Goal: Task Accomplishment & Management: Use online tool/utility

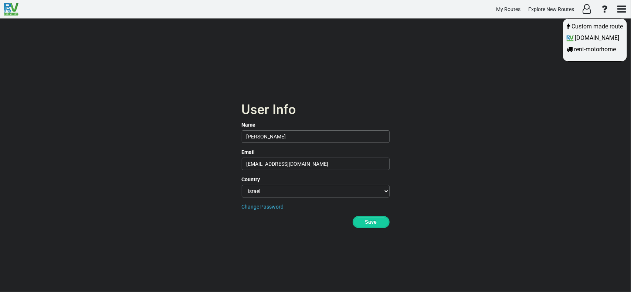
click at [368, 219] on div at bounding box center [315, 146] width 631 height 292
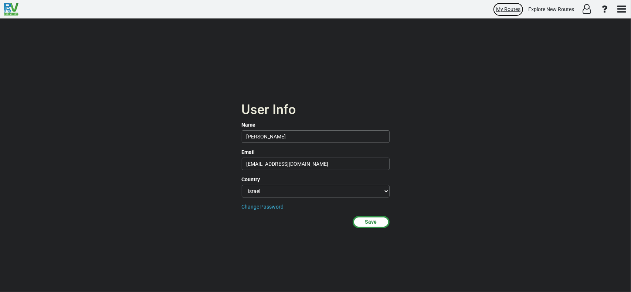
click at [519, 10] on span "My Routes" at bounding box center [508, 9] width 24 height 6
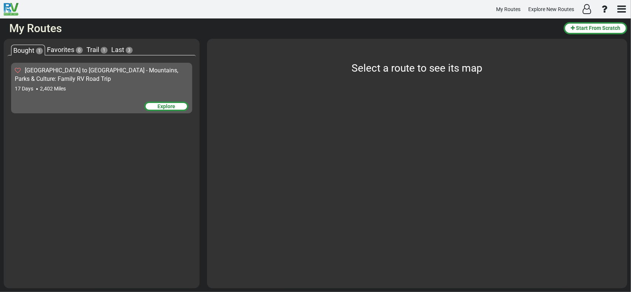
click at [162, 106] on div "Explore" at bounding box center [166, 107] width 44 height 10
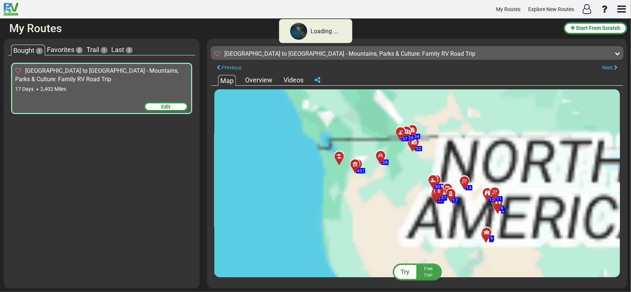
click at [82, 87] on div "17 Days 2,402 Miles" at bounding box center [101, 88] width 173 height 7
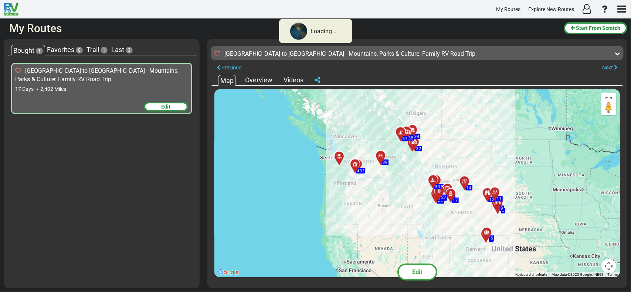
click at [51, 77] on div "Denver to Seattle - Mountains, Parks & Culture: Family RV Road Trip" at bounding box center [101, 75] width 173 height 17
click at [56, 50] on span "Favorites" at bounding box center [60, 50] width 27 height 8
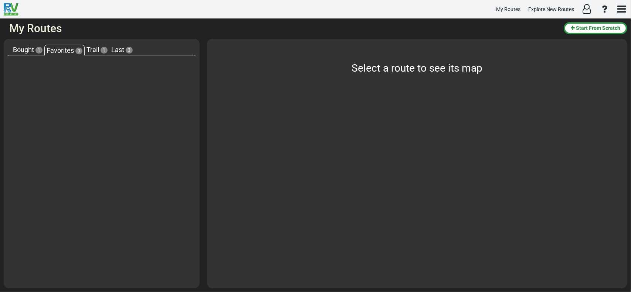
click at [94, 50] on span "Trail" at bounding box center [92, 50] width 13 height 8
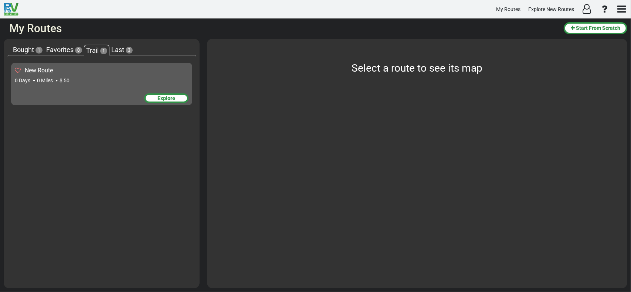
click at [115, 50] on span "Last" at bounding box center [117, 50] width 13 height 8
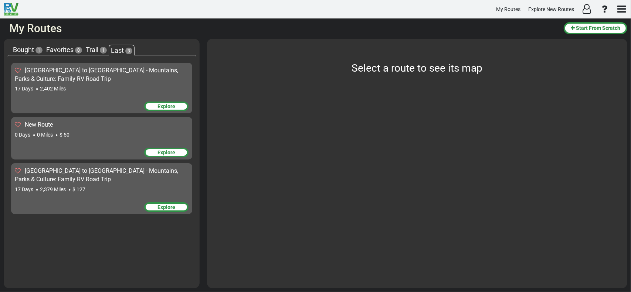
click at [27, 48] on span "Bought" at bounding box center [23, 50] width 21 height 8
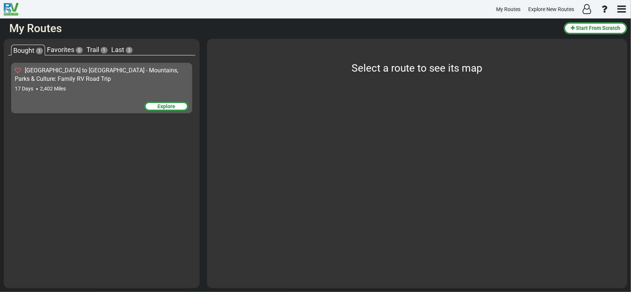
click at [39, 90] on div "17 Days 2,402 Miles" at bounding box center [102, 88] width 174 height 7
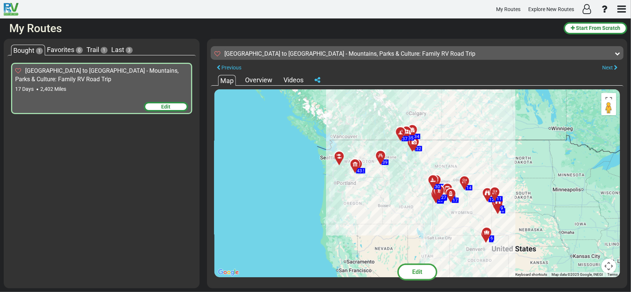
click at [167, 105] on span "Edit" at bounding box center [166, 107] width 9 height 6
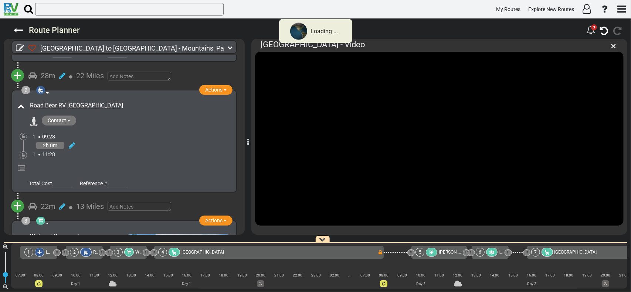
scroll to position [111, 0]
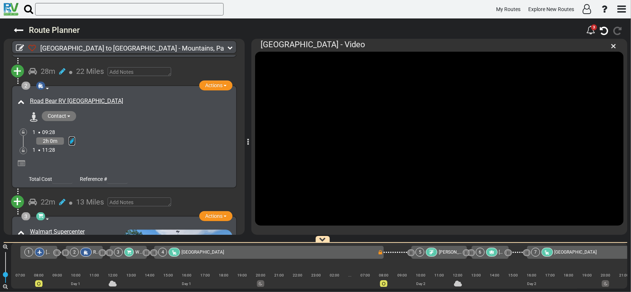
click at [70, 139] on icon at bounding box center [72, 140] width 6 height 7
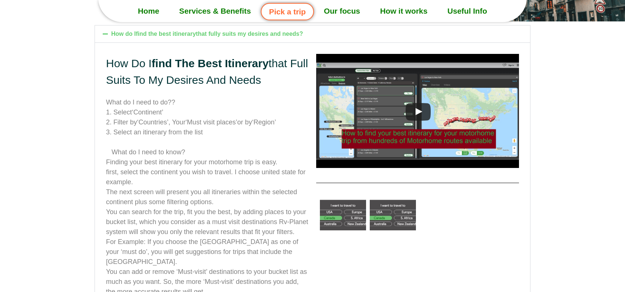
scroll to position [444, 0]
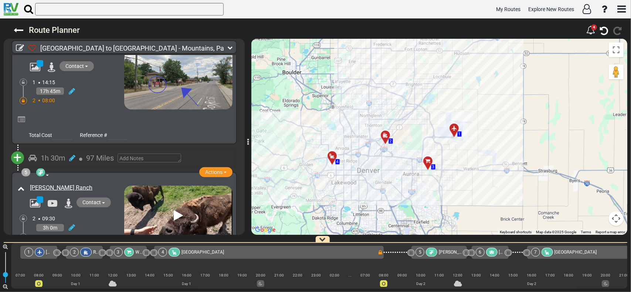
scroll to position [481, 0]
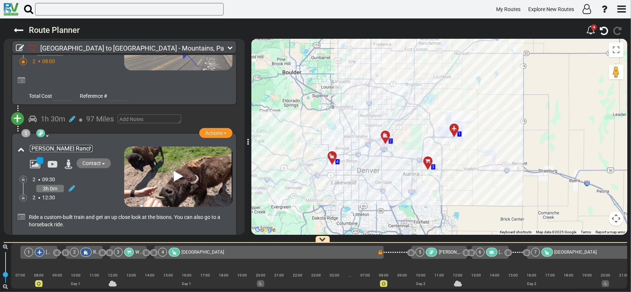
click at [55, 145] on link "Terry Bison Ranch" at bounding box center [61, 148] width 62 height 7
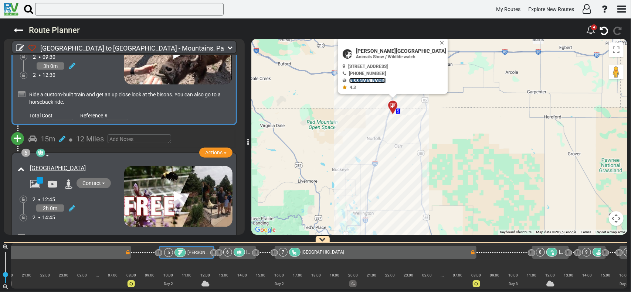
scroll to position [628, 0]
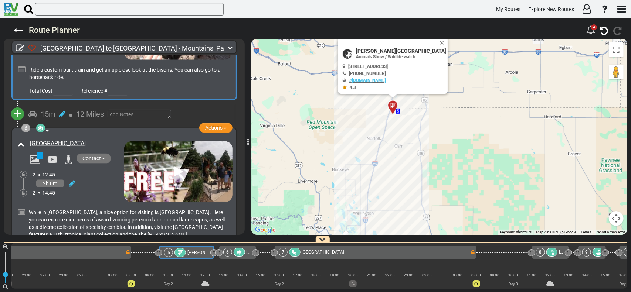
click at [395, 107] on div at bounding box center [395, 108] width 12 height 11
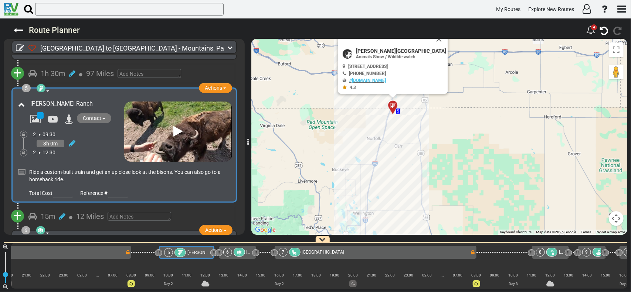
scroll to position [525, 0]
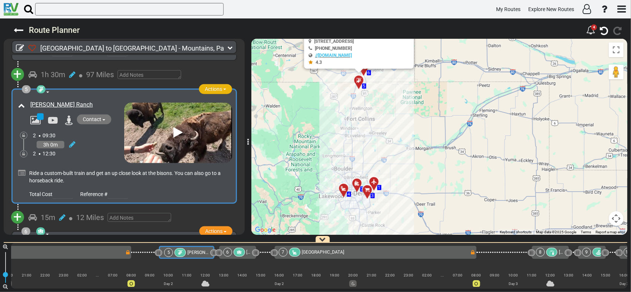
click at [223, 89] on span "button" at bounding box center [224, 89] width 3 height 1
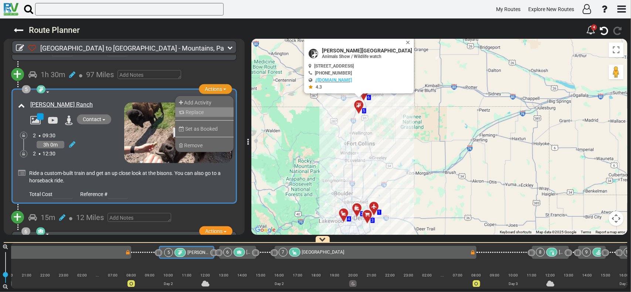
click at [188, 110] on span "Replace" at bounding box center [195, 112] width 18 height 6
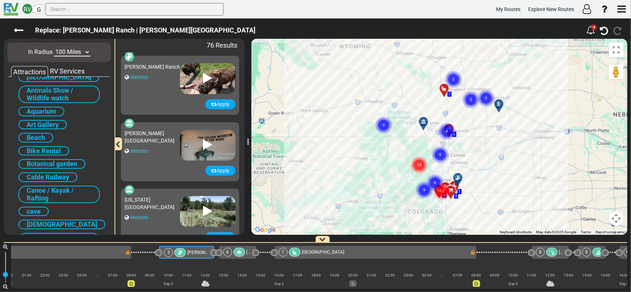
scroll to position [0, 0]
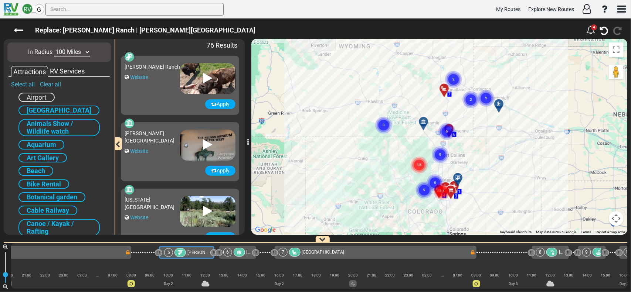
click at [75, 71] on div "RV Services" at bounding box center [67, 72] width 38 height 10
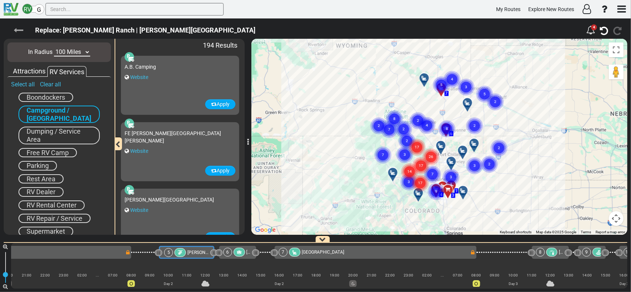
click at [23, 29] on icon at bounding box center [19, 31] width 10 height 10
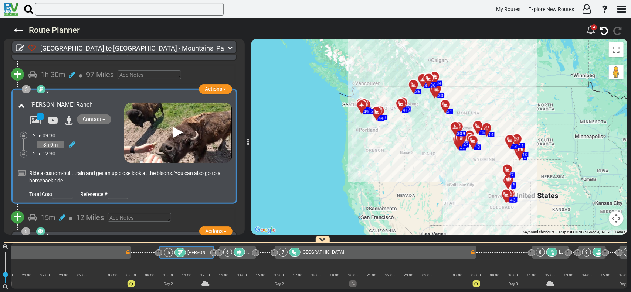
click at [104, 115] on button "Contact" at bounding box center [94, 120] width 34 height 10
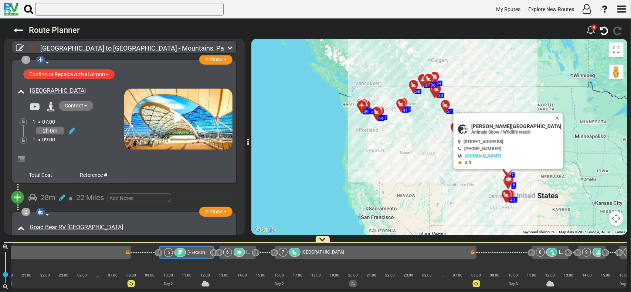
click at [87, 104] on button "Contact" at bounding box center [76, 106] width 34 height 10
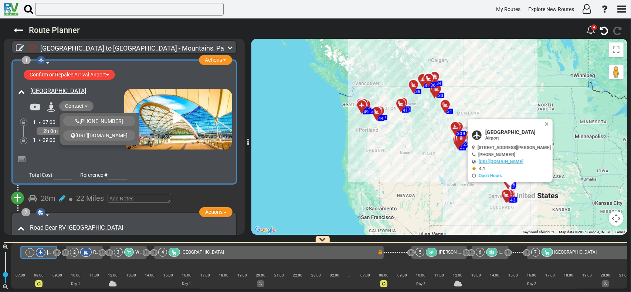
click at [50, 104] on icon at bounding box center [51, 107] width 8 height 10
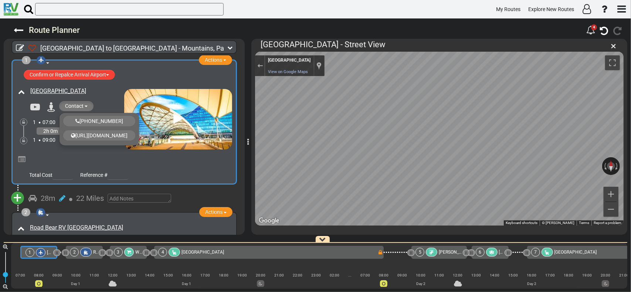
click at [88, 104] on button "Contact" at bounding box center [76, 106] width 34 height 10
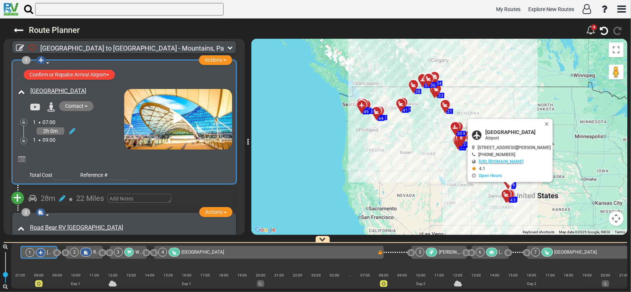
click at [88, 104] on button "Contact" at bounding box center [76, 106] width 34 height 10
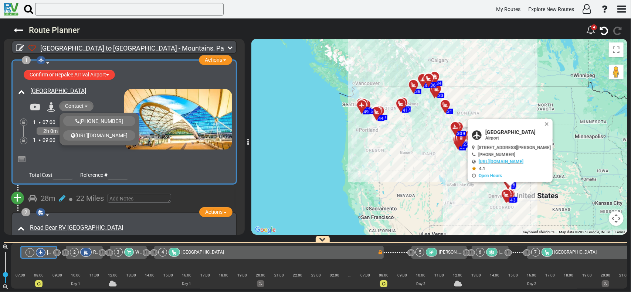
click at [105, 157] on div at bounding box center [129, 160] width 205 height 13
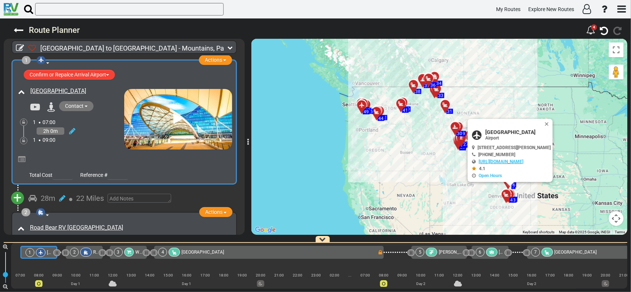
click at [509, 187] on div at bounding box center [511, 182] width 12 height 11
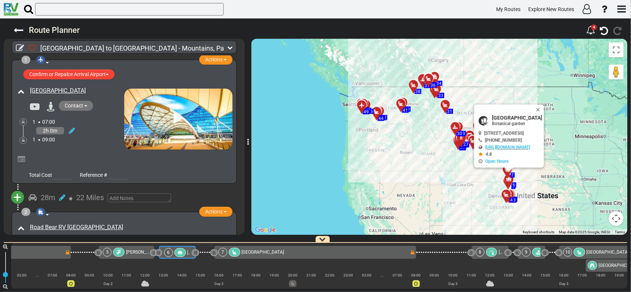
click at [88, 105] on button "Contact" at bounding box center [76, 106] width 34 height 10
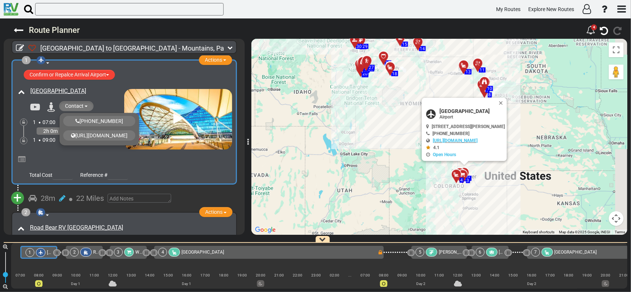
drag, startPoint x: 551, startPoint y: 170, endPoint x: 382, endPoint y: 95, distance: 184.6
click at [382, 95] on div "To activate drag with keyboard, press Alt + Enter. Once in keyboard drag state,…" at bounding box center [439, 137] width 376 height 196
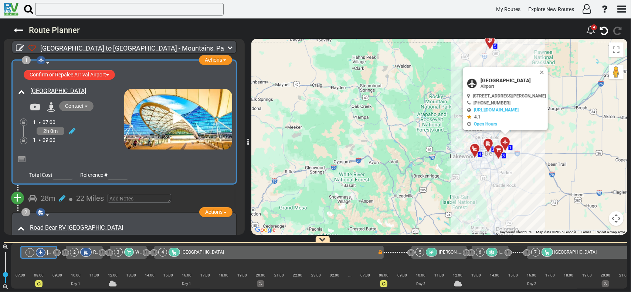
drag, startPoint x: 537, startPoint y: 139, endPoint x: 431, endPoint y: 87, distance: 118.2
click at [431, 84] on div "To activate drag with keyboard, press Alt + Enter. Once in keyboard drag state,…" at bounding box center [439, 137] width 376 height 196
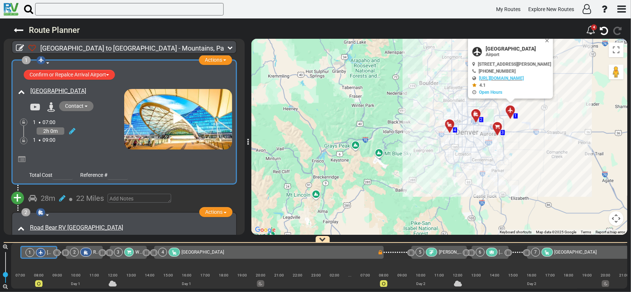
drag, startPoint x: 586, startPoint y: 165, endPoint x: 495, endPoint y: 165, distance: 90.6
click at [496, 165] on div "To activate drag with keyboard, press Alt + Enter. Once in keyboard drag state,…" at bounding box center [439, 137] width 376 height 196
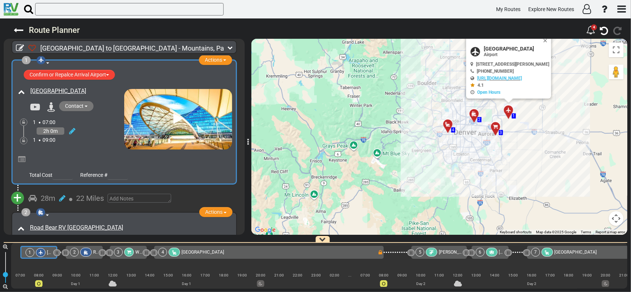
click at [475, 115] on div at bounding box center [476, 116] width 12 height 11
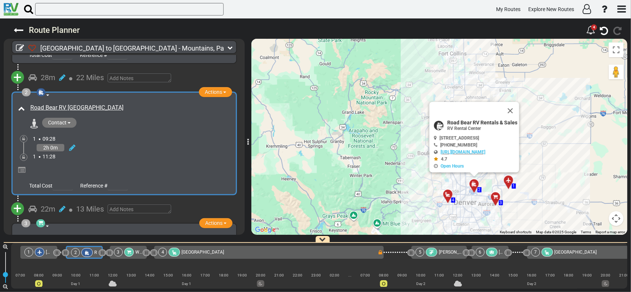
scroll to position [126, 0]
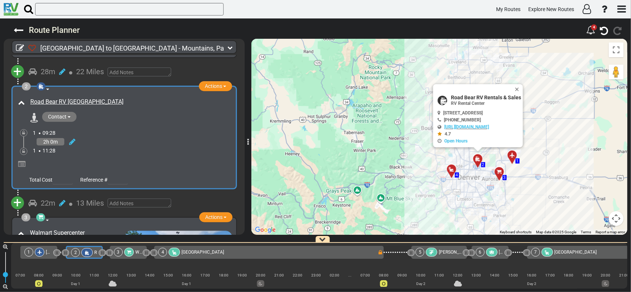
drag, startPoint x: 492, startPoint y: 176, endPoint x: 496, endPoint y: 147, distance: 29.1
click at [496, 147] on div "To activate drag with keyboard, press Alt + Enter. Once in keyboard drag state,…" at bounding box center [439, 137] width 376 height 196
click at [515, 156] on div at bounding box center [514, 158] width 12 height 11
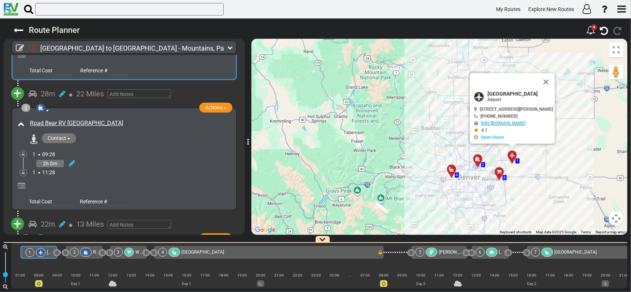
click at [515, 156] on div at bounding box center [514, 158] width 12 height 11
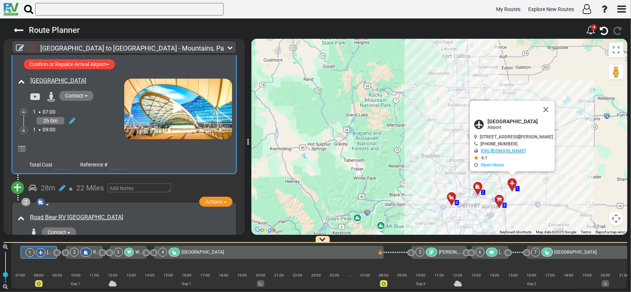
scroll to position [0, 0]
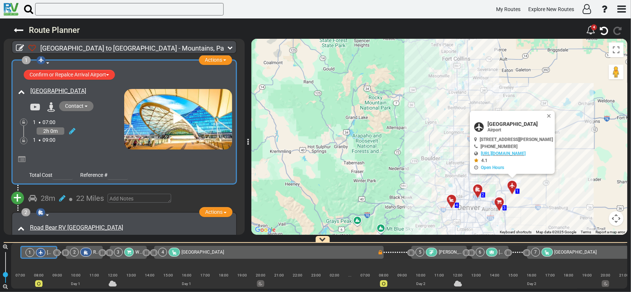
click at [477, 188] on icon at bounding box center [477, 190] width 7 height 6
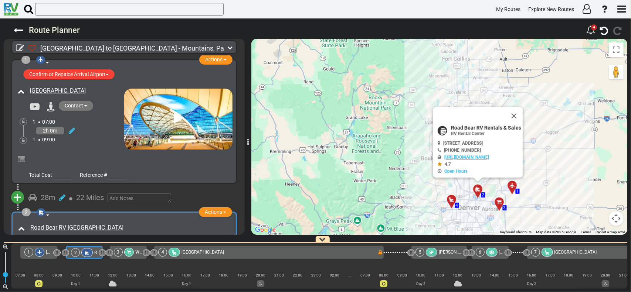
click at [477, 188] on icon at bounding box center [477, 190] width 7 height 6
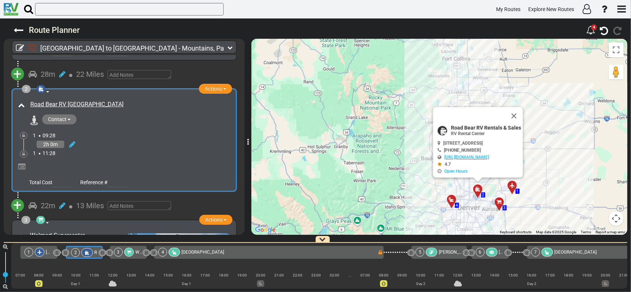
scroll to position [126, 0]
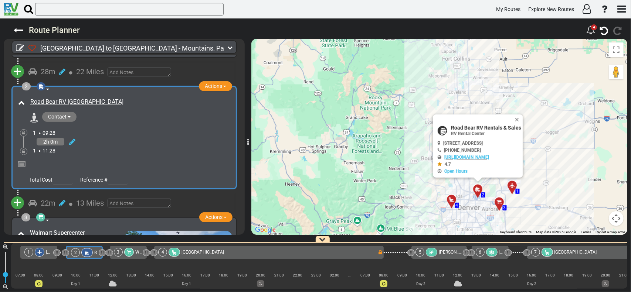
click at [510, 186] on icon at bounding box center [511, 185] width 5 height 5
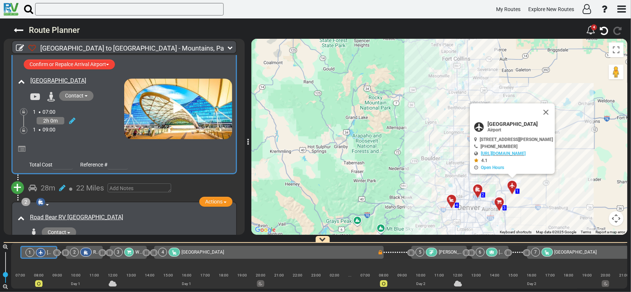
scroll to position [0, 0]
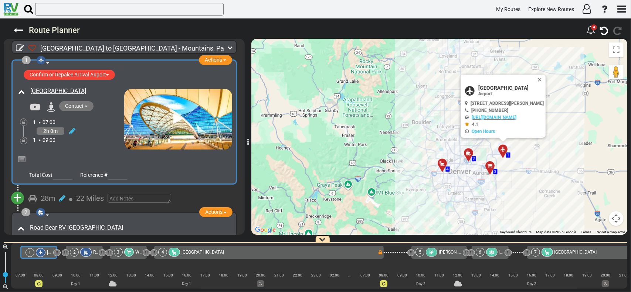
drag, startPoint x: 513, startPoint y: 184, endPoint x: 503, endPoint y: 148, distance: 37.7
click at [503, 148] on icon at bounding box center [502, 149] width 5 height 5
drag, startPoint x: 466, startPoint y: 102, endPoint x: 528, endPoint y: 107, distance: 62.0
click at [528, 107] on div "8500 Peña Blvd, Denver, CO 80249, USA +1 720-730-4359 https://www.flydenver.com…" at bounding box center [504, 117] width 79 height 33
click at [617, 217] on button "Map camera controls" at bounding box center [616, 218] width 15 height 15
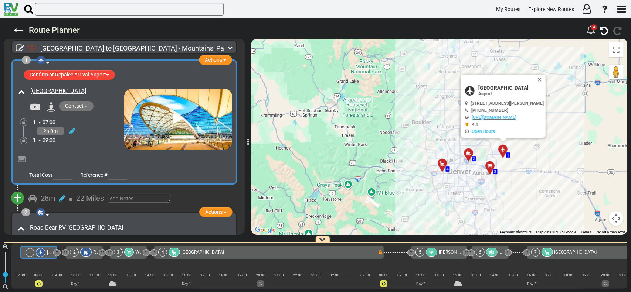
click at [498, 211] on div "To activate drag with keyboard, press Alt + Enter. Once in keyboard drag state,…" at bounding box center [439, 137] width 376 height 196
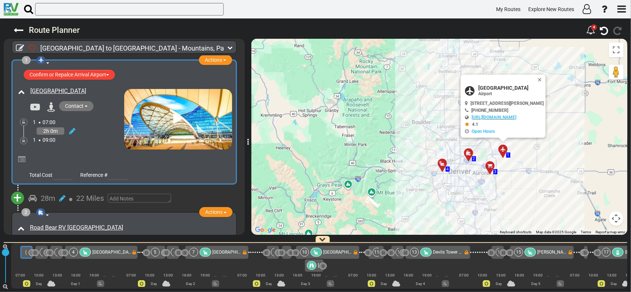
drag, startPoint x: 6, startPoint y: 275, endPoint x: 7, endPoint y: 245, distance: 29.6
click at [7, 245] on md-slider-container "180" at bounding box center [5, 267] width 11 height 49
click at [26, 252] on div "1" at bounding box center [30, 252] width 9 height 9
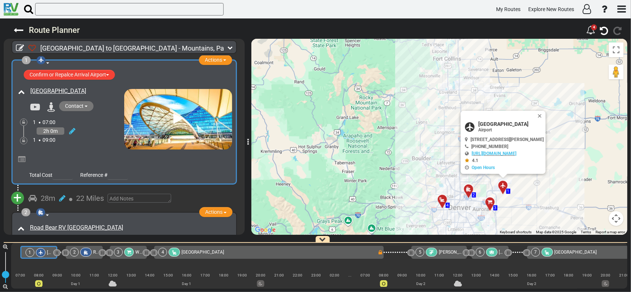
drag, startPoint x: 7, startPoint y: 253, endPoint x: 1, endPoint y: 290, distance: 37.9
click at [1, 290] on md-slider-container "60" at bounding box center [5, 267] width 11 height 49
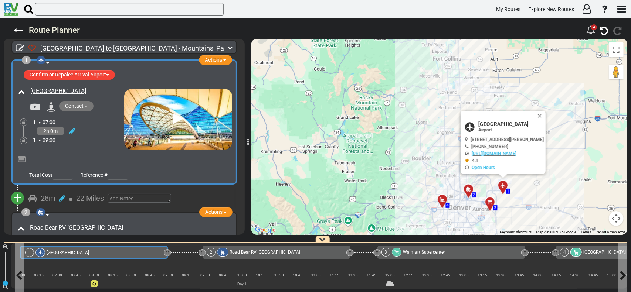
click at [141, 255] on div "1 Denver International Airport" at bounding box center [93, 252] width 137 height 9
click at [140, 255] on div "1 Denver International Airport" at bounding box center [93, 252] width 137 height 9
click at [278, 250] on div "2 Road Bear RV Denver" at bounding box center [276, 252] width 139 height 9
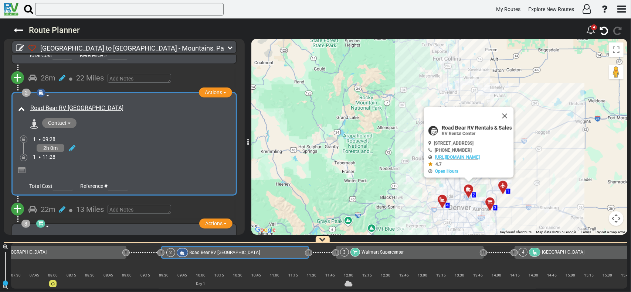
scroll to position [0, 44]
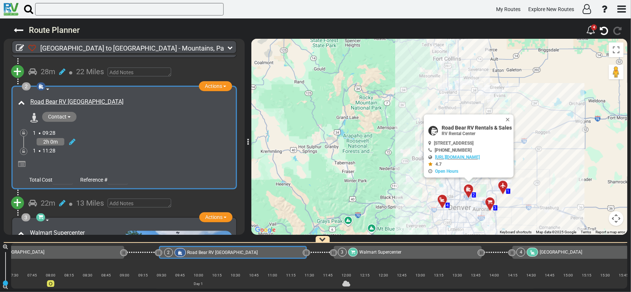
click at [407, 253] on div "3 Walmart Supercenter" at bounding box center [407, 252] width 139 height 9
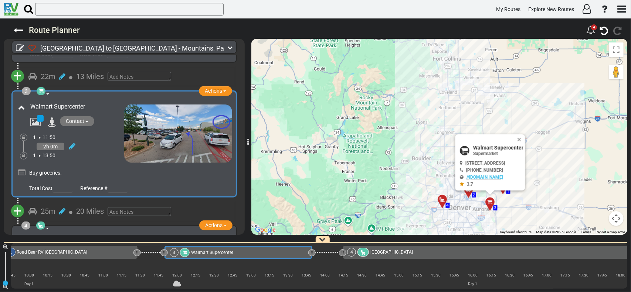
scroll to position [0, 218]
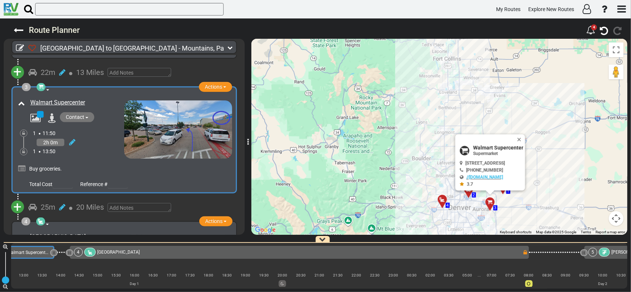
drag, startPoint x: 6, startPoint y: 282, endPoint x: 10, endPoint y: 280, distance: 4.8
click at [1, 292] on html "My Routes Explore New Routes × Name" at bounding box center [315, 146] width 631 height 292
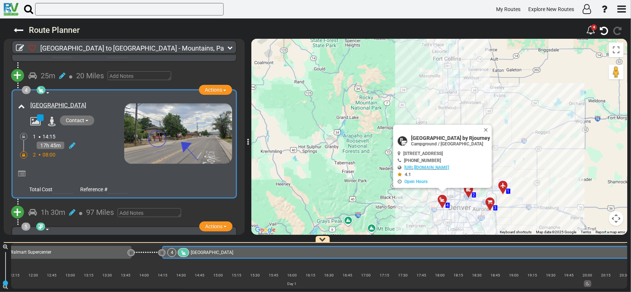
scroll to position [0, 397]
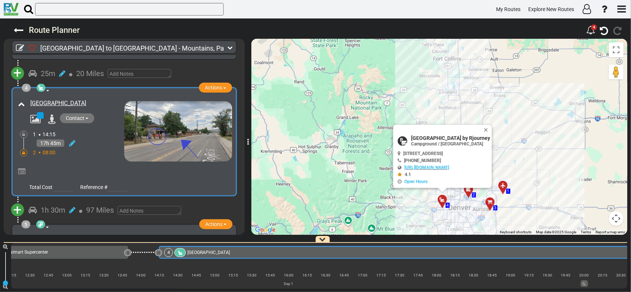
click at [46, 207] on div "1h 30m" at bounding box center [53, 210] width 25 height 11
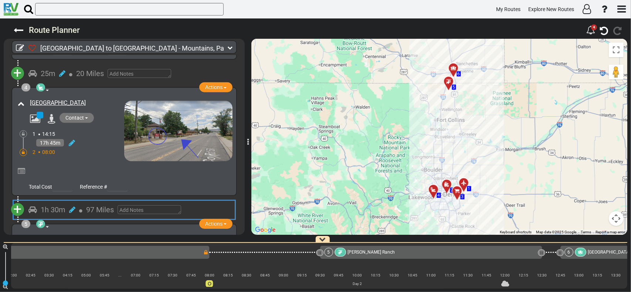
scroll to position [0, 1315]
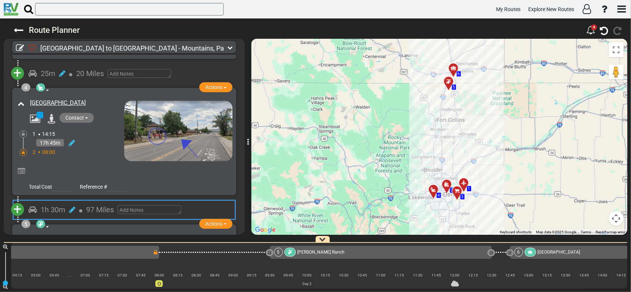
click at [46, 207] on div "1h 30m" at bounding box center [53, 210] width 25 height 11
click at [31, 207] on icon at bounding box center [32, 209] width 9 height 7
click at [92, 206] on span "97 Miles" at bounding box center [100, 210] width 28 height 9
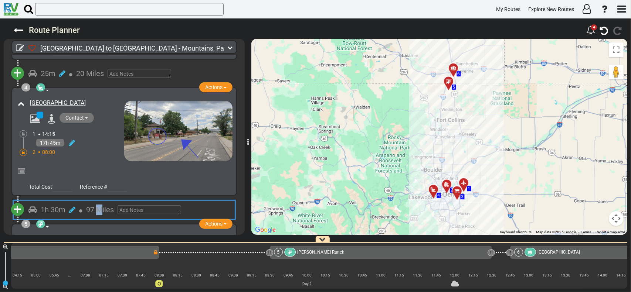
click at [92, 206] on span "97 Miles" at bounding box center [100, 210] width 28 height 9
click at [47, 68] on div "25m" at bounding box center [48, 73] width 15 height 11
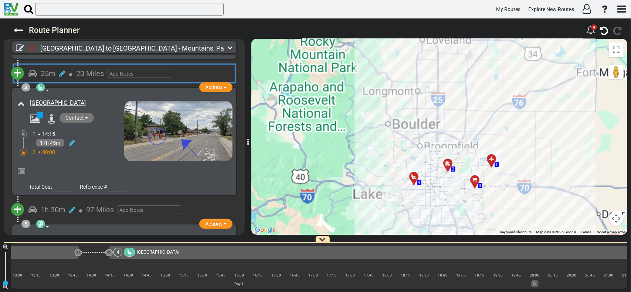
scroll to position [0, 366]
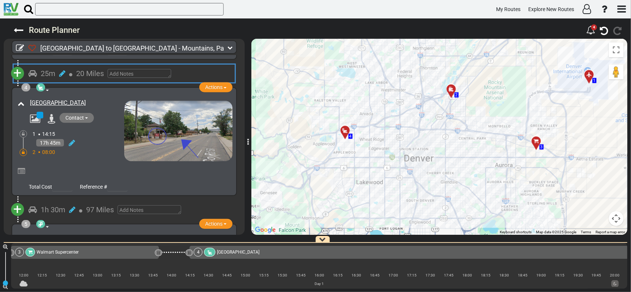
click at [71, 73] on icon at bounding box center [70, 75] width 3 height 4
click at [46, 90] on span at bounding box center [47, 90] width 3 height 1
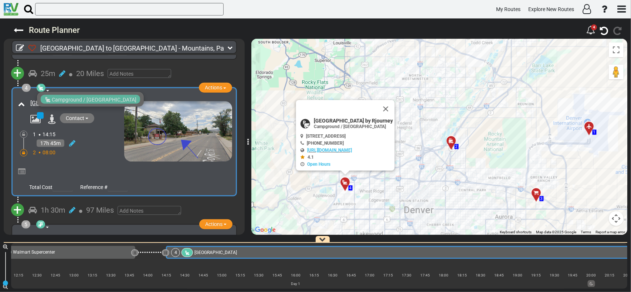
scroll to position [0, 397]
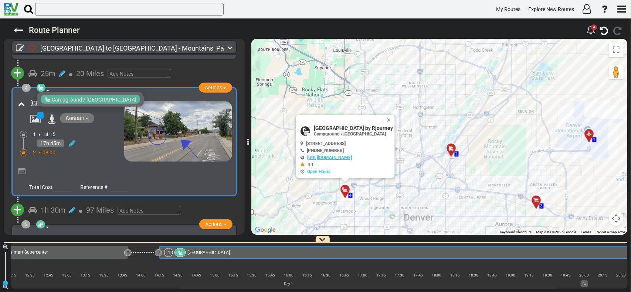
click at [317, 142] on span "11600 W 44th Ave, Wheat Ridge, CO 80033, USA" at bounding box center [326, 143] width 40 height 5
click at [322, 127] on span "Applewood RV Resort by Rjourney" at bounding box center [352, 128] width 79 height 6
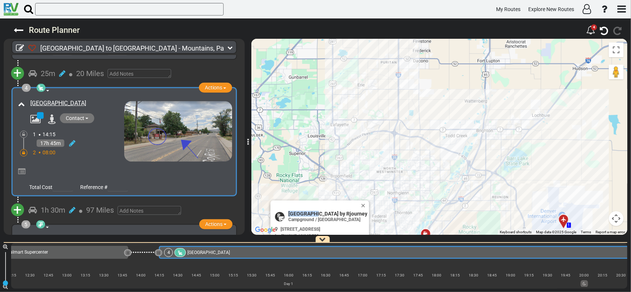
drag, startPoint x: 441, startPoint y: 184, endPoint x: 407, endPoint y: 258, distance: 81.5
click at [408, 272] on div "Route Planner 4" at bounding box center [315, 155] width 631 height 274
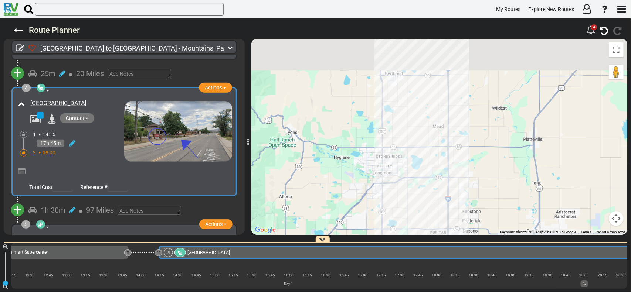
drag, startPoint x: 422, startPoint y: 83, endPoint x: 481, endPoint y: 224, distance: 152.8
click at [481, 258] on div "Route Planner 4" at bounding box center [315, 155] width 631 height 274
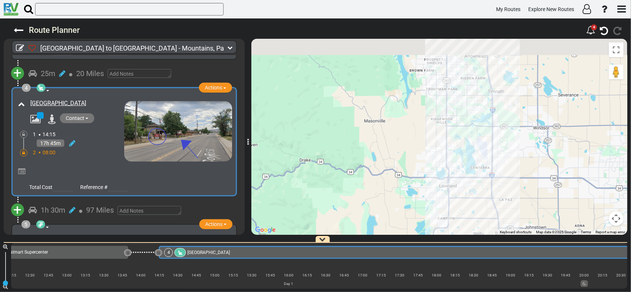
drag, startPoint x: 471, startPoint y: 104, endPoint x: 513, endPoint y: 258, distance: 159.9
click at [514, 266] on div "Route Planner 4" at bounding box center [315, 155] width 631 height 274
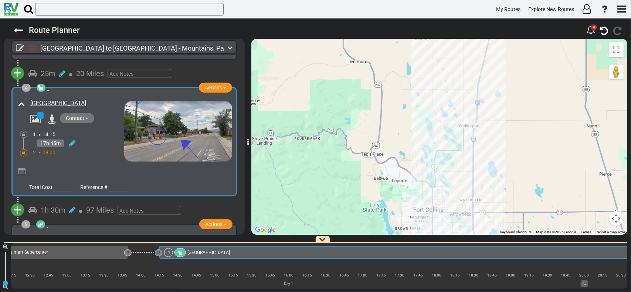
drag, startPoint x: 425, startPoint y: 102, endPoint x: 434, endPoint y: 192, distance: 91.0
click at [413, 249] on div "Route Planner 4" at bounding box center [315, 155] width 631 height 274
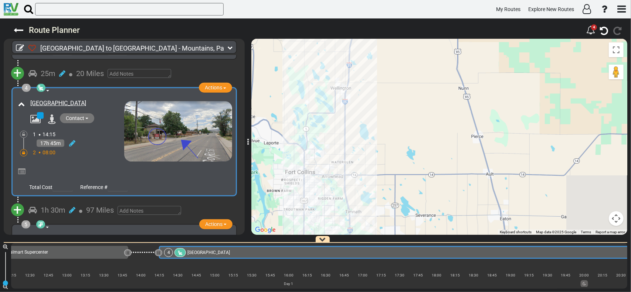
drag, startPoint x: 525, startPoint y: 69, endPoint x: 396, endPoint y: -45, distance: 172.0
click at [396, 0] on html "My Routes Explore New Routes × Name" at bounding box center [315, 146] width 631 height 292
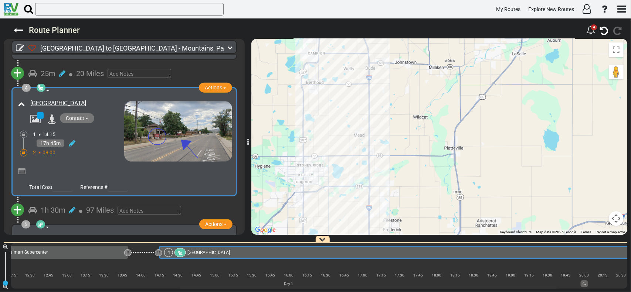
drag, startPoint x: 424, startPoint y: 172, endPoint x: 439, endPoint y: -26, distance: 198.0
click at [439, 0] on html "My Routes Explore New Routes × Name" at bounding box center [315, 146] width 631 height 292
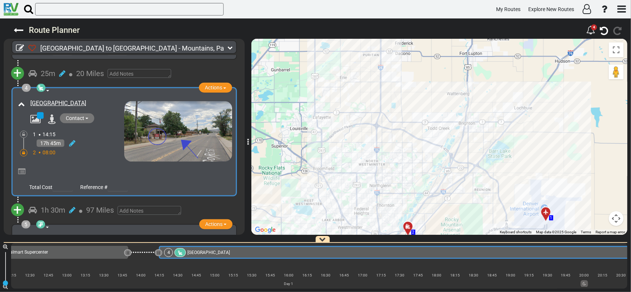
drag, startPoint x: 427, startPoint y: 161, endPoint x: 438, endPoint y: -35, distance: 196.6
click at [438, 0] on html "My Routes Explore New Routes × Name" at bounding box center [315, 146] width 631 height 292
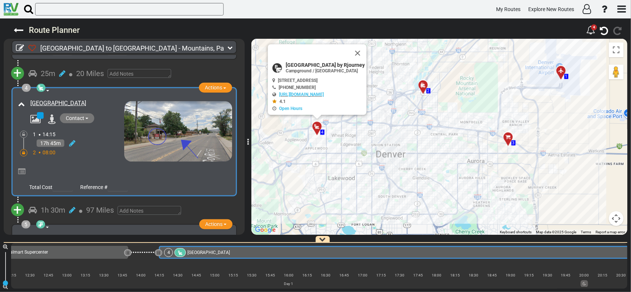
drag, startPoint x: 466, startPoint y: 164, endPoint x: 459, endPoint y: 81, distance: 83.1
click at [459, 81] on div "To activate drag with keyboard, press Alt + Enter. Once in keyboard drag state,…" at bounding box center [439, 137] width 376 height 196
click at [562, 69] on icon at bounding box center [560, 70] width 5 height 5
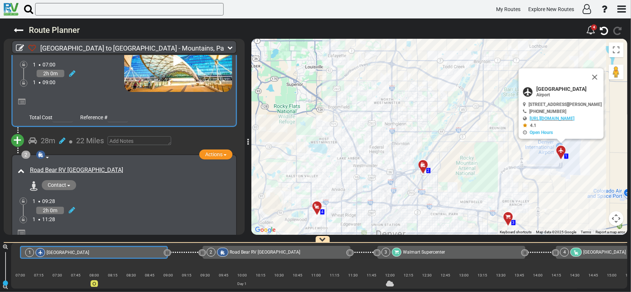
scroll to position [0, 0]
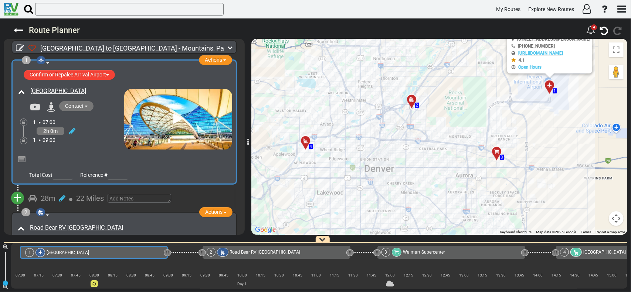
drag, startPoint x: 473, startPoint y: 173, endPoint x: 470, endPoint y: 98, distance: 75.5
click at [470, 98] on div "To activate drag with keyboard, press Alt + Enter. Once in keyboard drag state,…" at bounding box center [439, 137] width 376 height 196
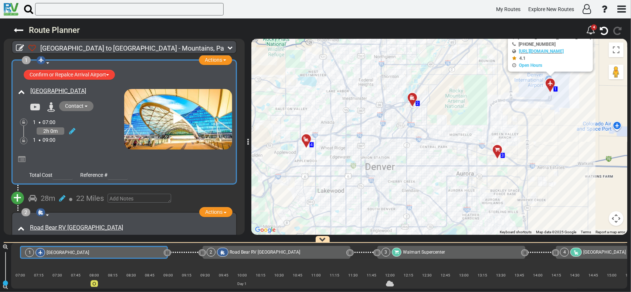
click at [409, 99] on icon at bounding box center [411, 98] width 7 height 6
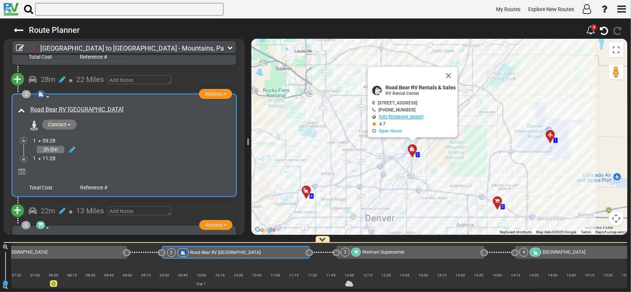
scroll to position [0, 44]
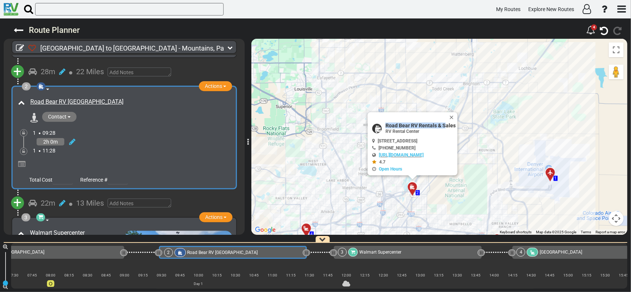
drag, startPoint x: 370, startPoint y: 123, endPoint x: 433, endPoint y: 125, distance: 63.2
click at [433, 125] on div "Road Bear RV Rentals & Sales RV Rental Center" at bounding box center [414, 128] width 84 height 11
click at [433, 125] on span "Road Bear RV Rentals & Sales" at bounding box center [420, 126] width 70 height 6
drag, startPoint x: 364, startPoint y: 140, endPoint x: 462, endPoint y: 147, distance: 97.5
click at [455, 147] on div "6586 Brighton Blvd, Commerce City, CO 80022, USA +1 720-570-1100 4.7 Open Hours" at bounding box center [414, 155] width 84 height 33
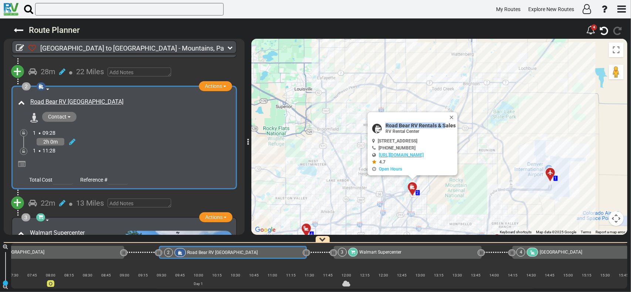
copy div "6586 Brighton Blvd, Commerce City, CO 80022, USA +1 720-570-1100"
click at [349, 141] on div "To activate drag with keyboard, press Alt + Enter. Once in keyboard drag state,…" at bounding box center [439, 137] width 376 height 196
click at [457, 115] on button "Close" at bounding box center [452, 117] width 9 height 10
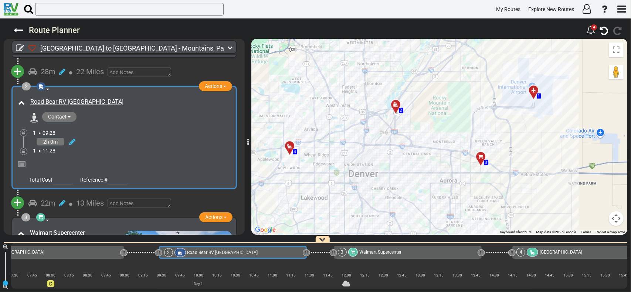
drag, startPoint x: 408, startPoint y: 142, endPoint x: 390, endPoint y: 60, distance: 84.7
click at [390, 58] on div "To activate drag with keyboard, press Alt + Enter. Once in keyboard drag state,…" at bounding box center [439, 137] width 376 height 196
click at [481, 159] on div at bounding box center [482, 158] width 12 height 11
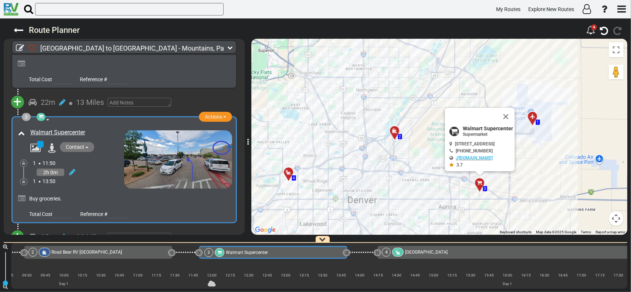
scroll to position [0, 218]
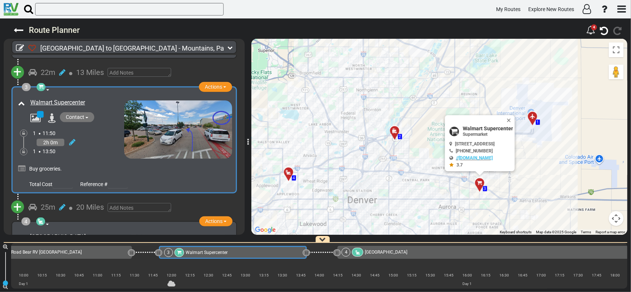
drag, startPoint x: 445, startPoint y: 142, endPoint x: 522, endPoint y: 145, distance: 77.0
click at [494, 145] on span "3301 Tower Rd, Aurora, CO 80011, USA" at bounding box center [475, 144] width 40 height 5
copy span "3301 Tower Rd, Aurora, CO 80011, USA"
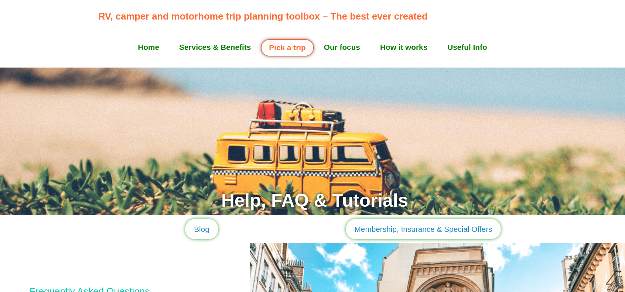
click at [415, 45] on link "How it works" at bounding box center [403, 47] width 67 height 18
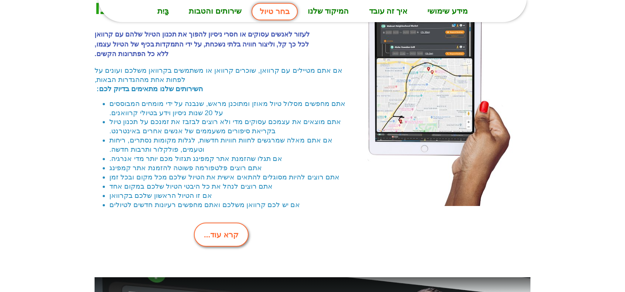
scroll to position [1668, 0]
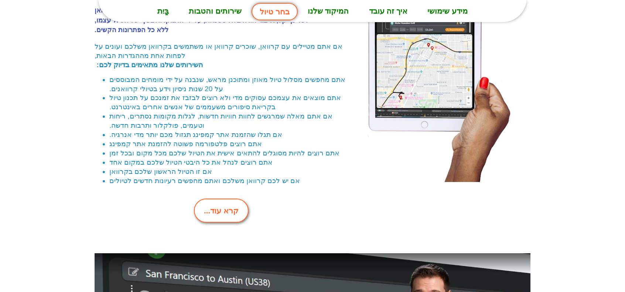
click at [227, 207] on font "קרא עוד..." at bounding box center [221, 211] width 35 height 9
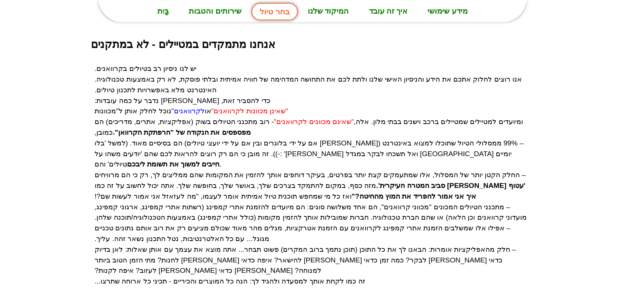
scroll to position [29, 0]
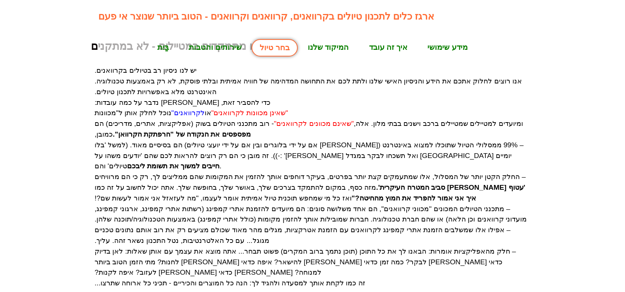
click at [382, 48] on font "איך זה עובד" at bounding box center [388, 47] width 39 height 9
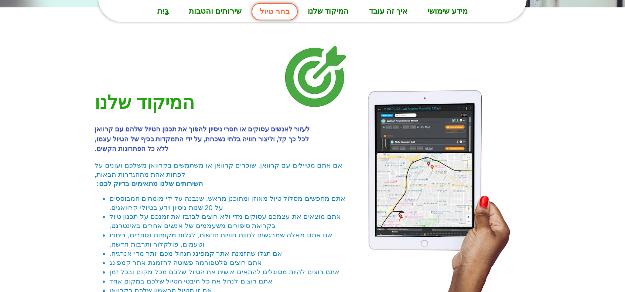
scroll to position [1543, 0]
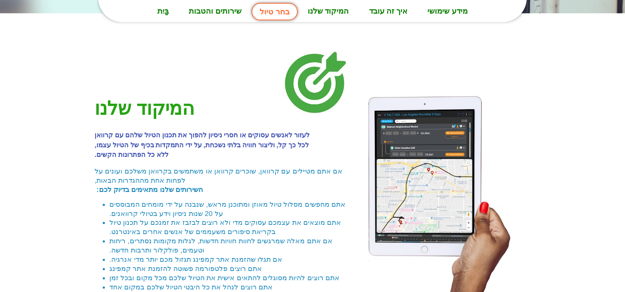
click at [391, 11] on font "איך זה עובד" at bounding box center [388, 11] width 39 height 9
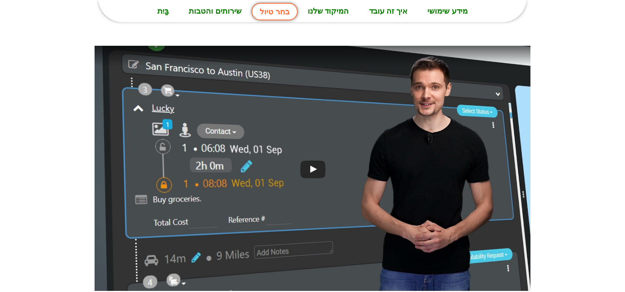
scroll to position [1884, 0]
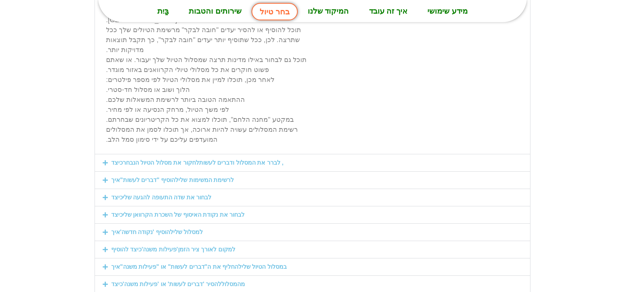
scroll to position [761, 0]
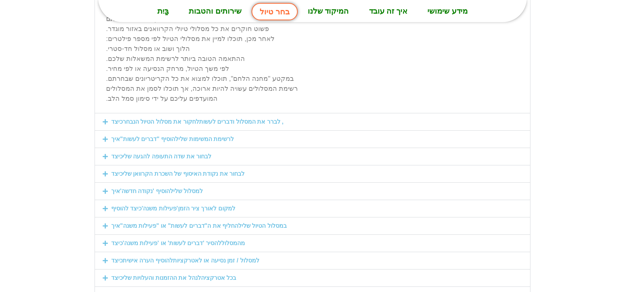
click at [106, 189] on icon at bounding box center [105, 192] width 6 height 6
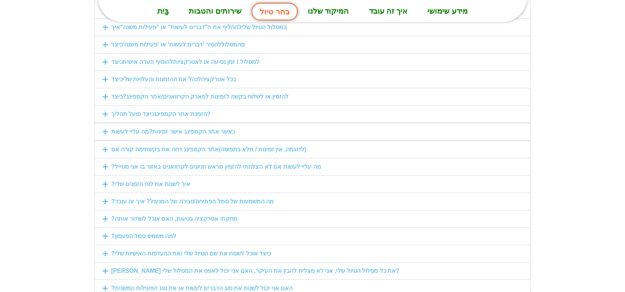
scroll to position [975, 0]
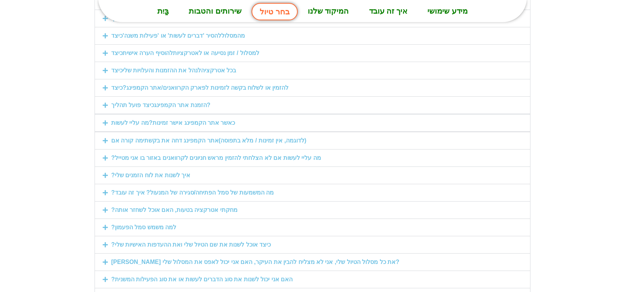
click at [107, 190] on icon at bounding box center [105, 193] width 6 height 6
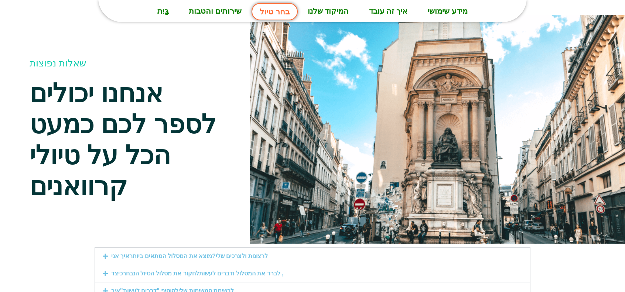
scroll to position [7, 0]
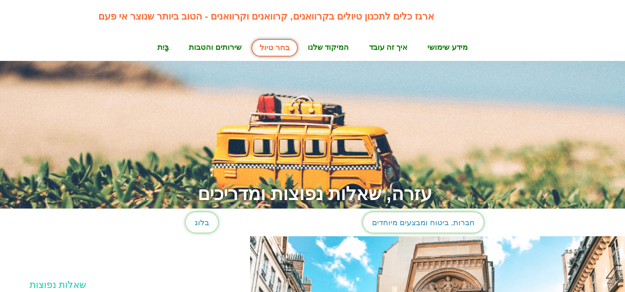
click at [438, 45] on font "מידע שימושי" at bounding box center [448, 47] width 40 height 9
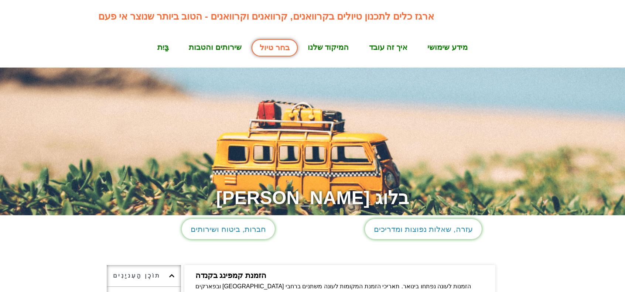
click at [325, 47] on font "המיקוד שלנו" at bounding box center [328, 47] width 41 height 9
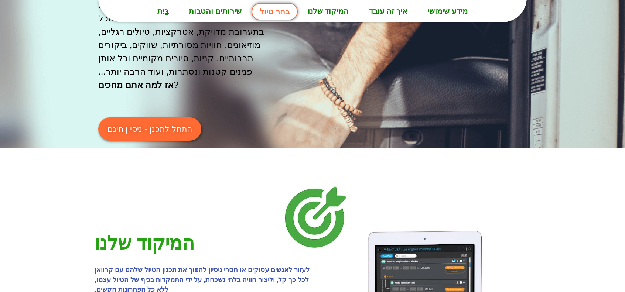
scroll to position [1408, 0]
click at [383, 11] on font "איך זה עובד" at bounding box center [388, 11] width 39 height 9
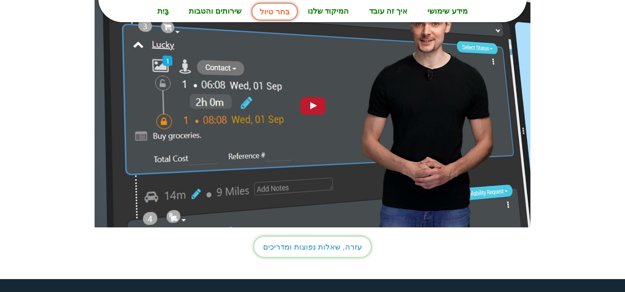
scroll to position [1958, 0]
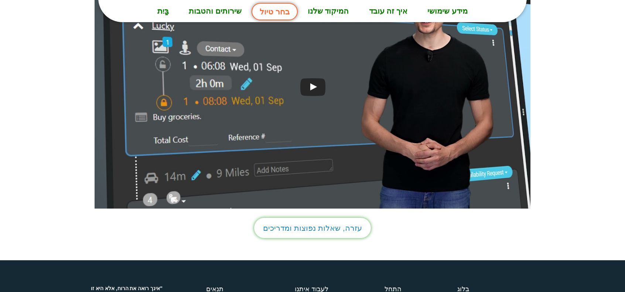
click at [304, 224] on font "עזרה, שאלות נפוצות ומדריכים" at bounding box center [312, 228] width 99 height 9
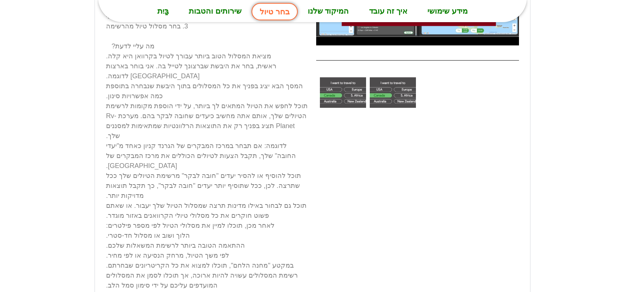
scroll to position [554, 0]
